Goal: Navigation & Orientation: Go to known website

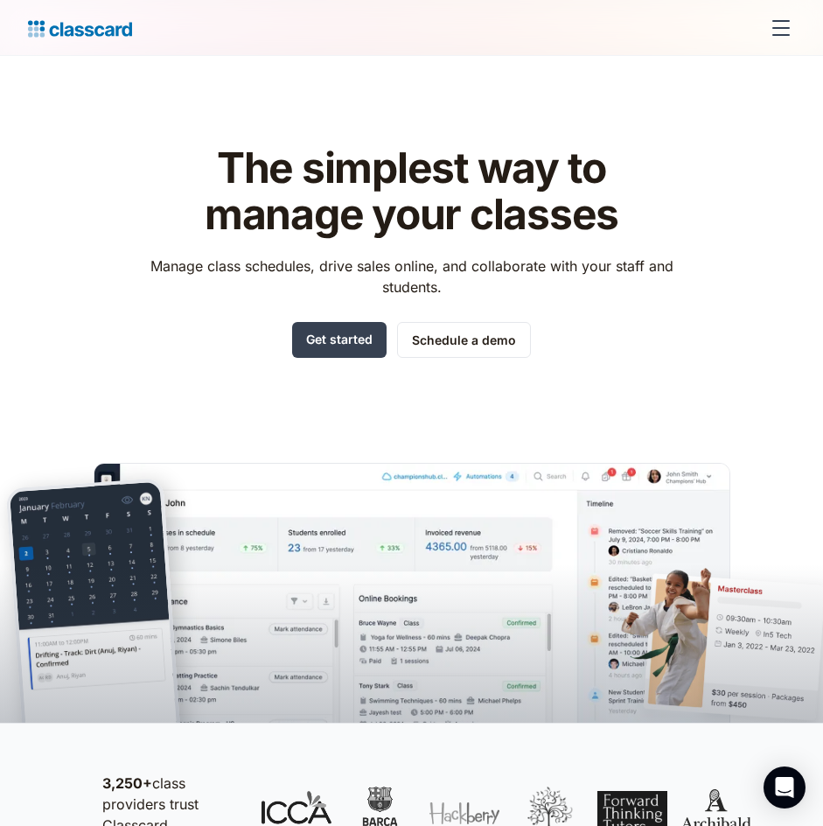
click at [779, 45] on div "menu" at bounding box center [781, 28] width 42 height 42
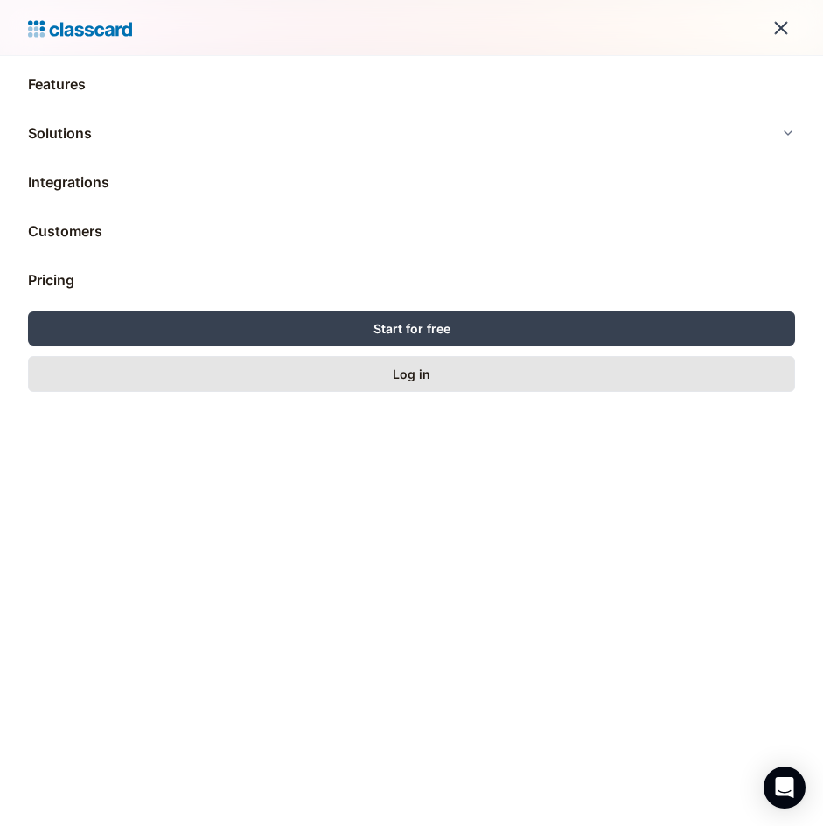
click at [379, 370] on link "Log in" at bounding box center [411, 374] width 767 height 36
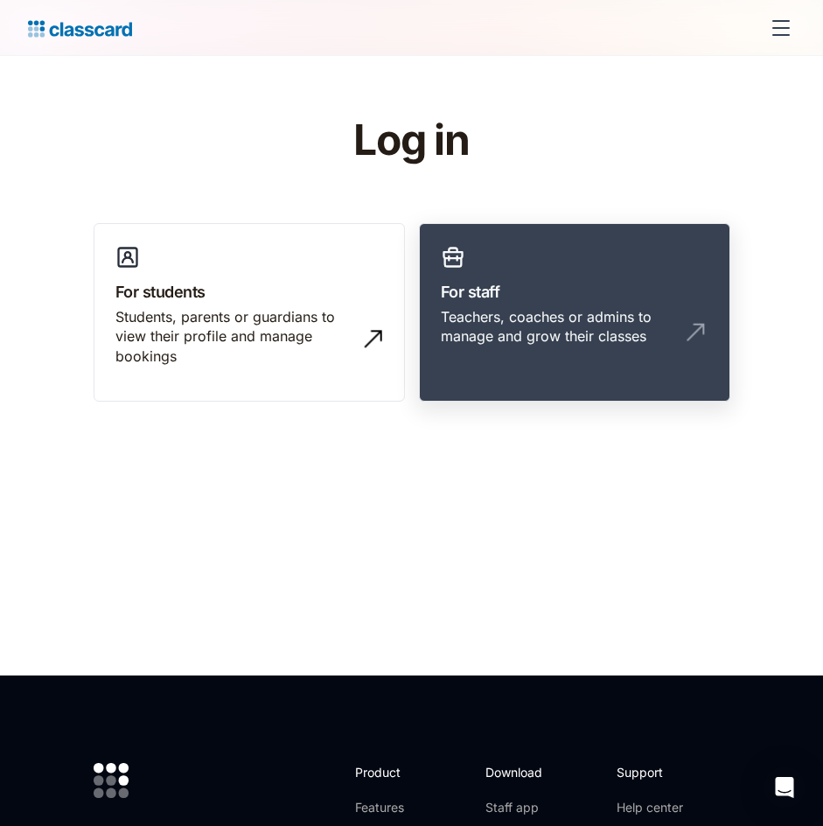
click at [584, 327] on div "Teachers, coaches or admins to manage and grow their classes" at bounding box center [557, 326] width 233 height 39
